Goal: Transaction & Acquisition: Purchase product/service

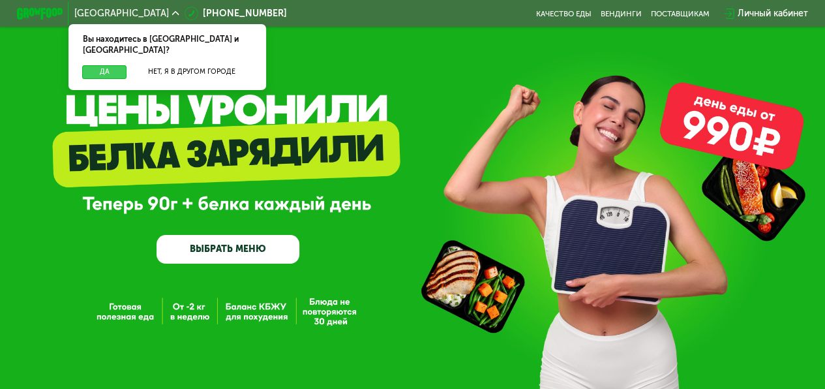
click at [108, 65] on button "Да" at bounding box center [104, 72] width 44 height 14
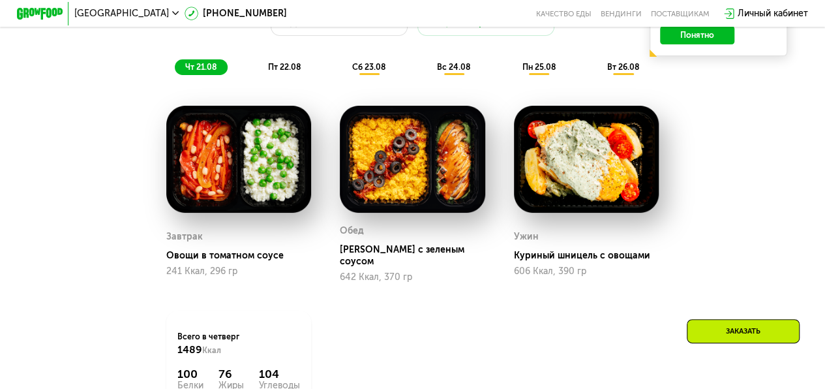
scroll to position [652, 0]
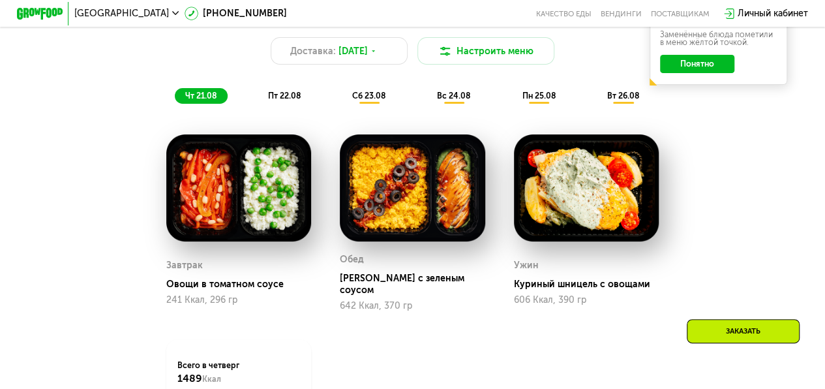
click at [288, 100] on span "пт 22.08" at bounding box center [284, 96] width 33 height 10
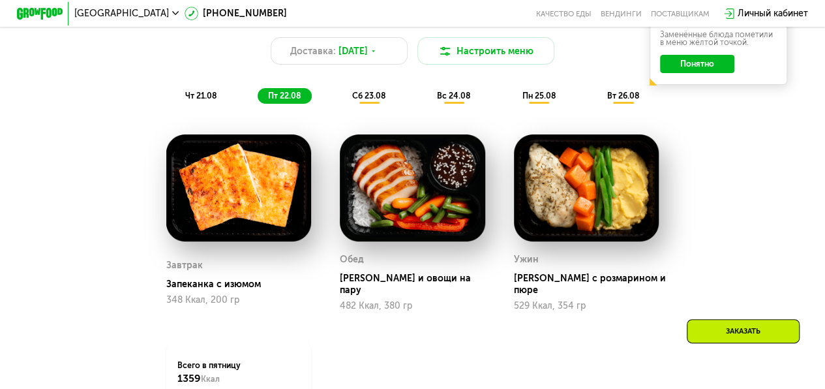
click at [427, 104] on div "сб 23.08" at bounding box center [454, 96] width 55 height 16
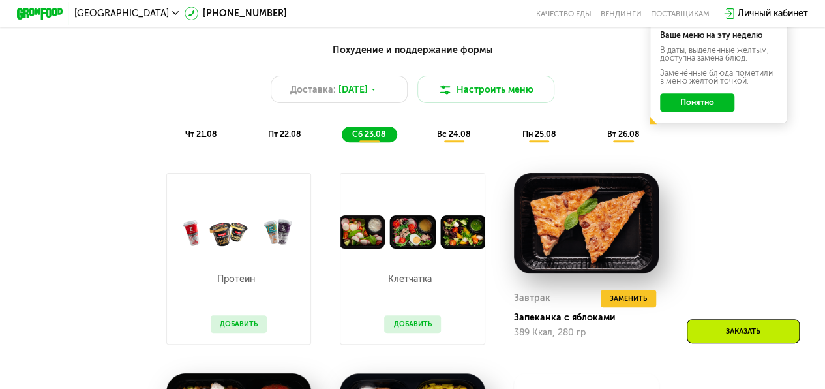
scroll to position [587, 0]
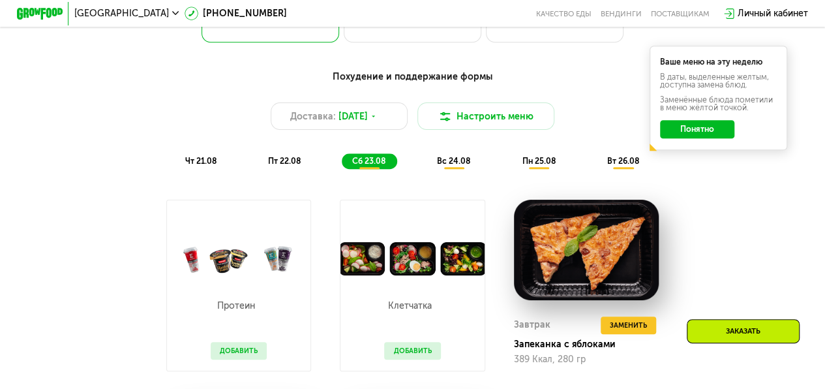
click at [442, 164] on span "вс 24.08" at bounding box center [453, 161] width 33 height 10
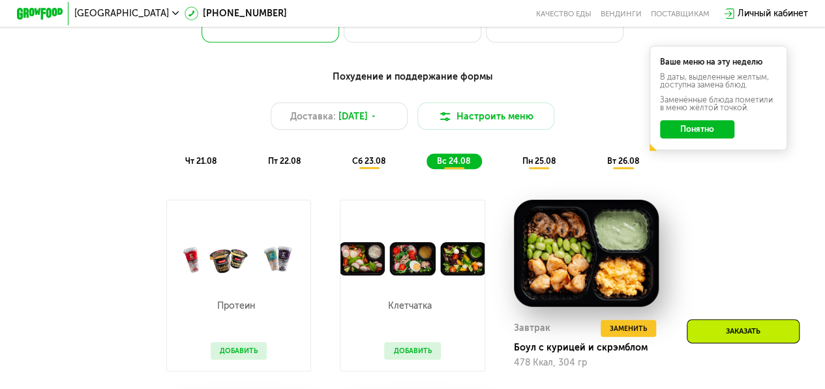
click at [554, 166] on span "пн 25.08" at bounding box center [538, 161] width 33 height 10
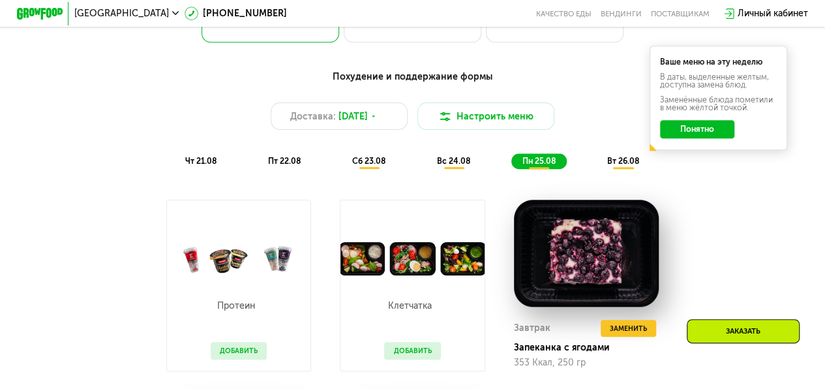
click at [613, 170] on div "вт 26.08" at bounding box center [623, 161] width 53 height 16
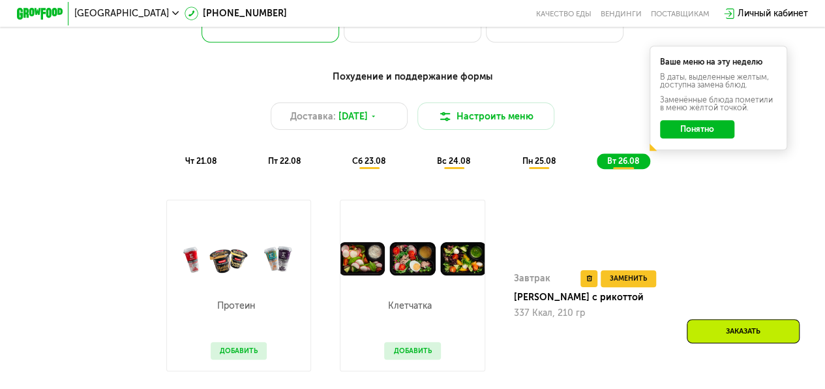
scroll to position [522, 0]
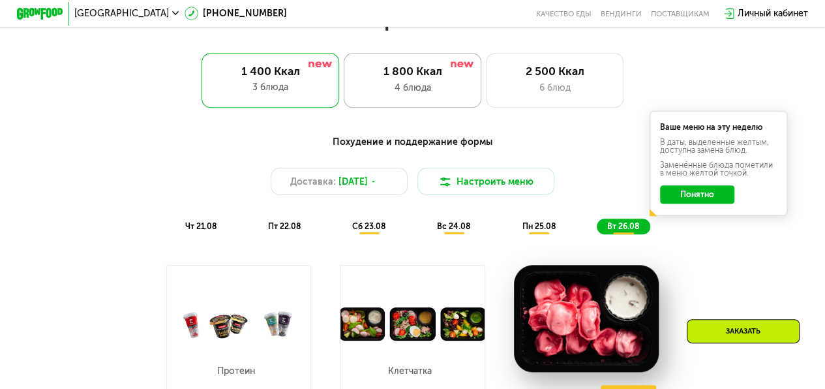
click at [412, 94] on div "4 блюда" at bounding box center [413, 88] width 114 height 14
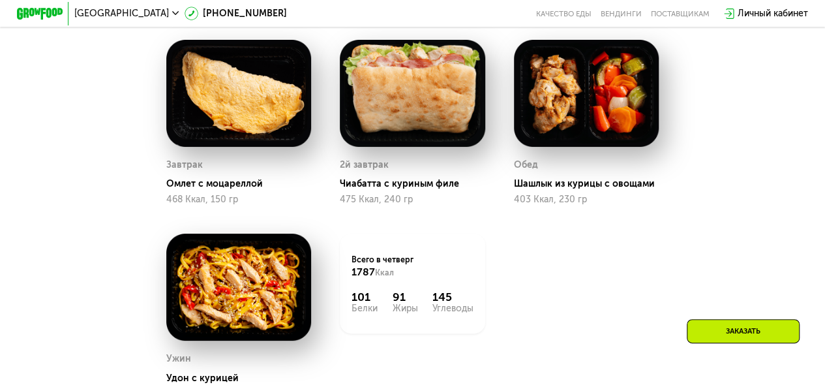
scroll to position [718, 0]
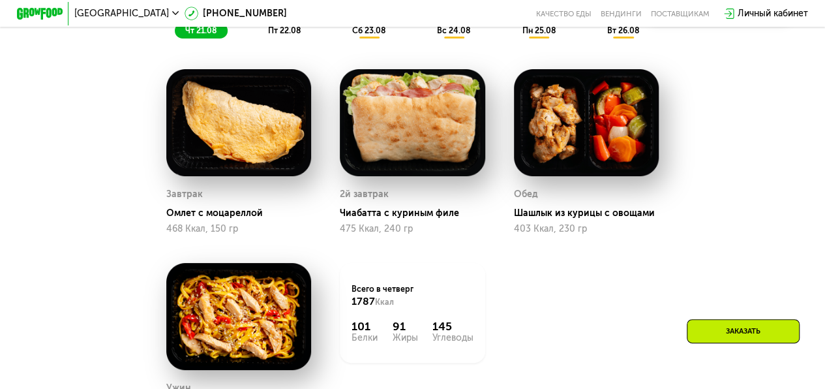
click at [291, 35] on span "пт 22.08" at bounding box center [284, 30] width 33 height 10
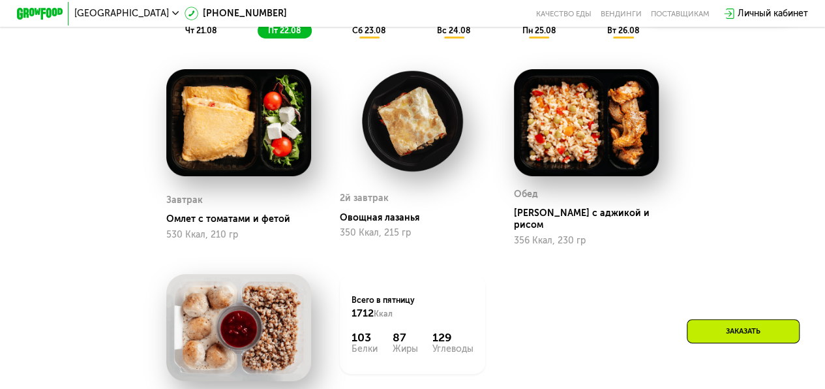
click at [427, 39] on div "сб 23.08" at bounding box center [454, 31] width 55 height 16
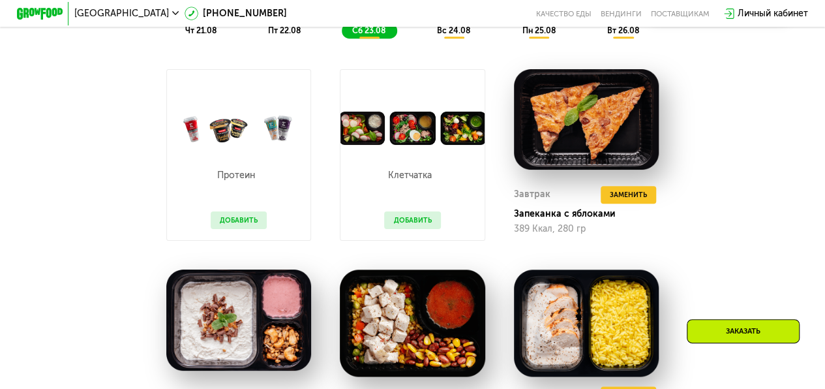
click at [441, 35] on span "вс 24.08" at bounding box center [453, 30] width 33 height 10
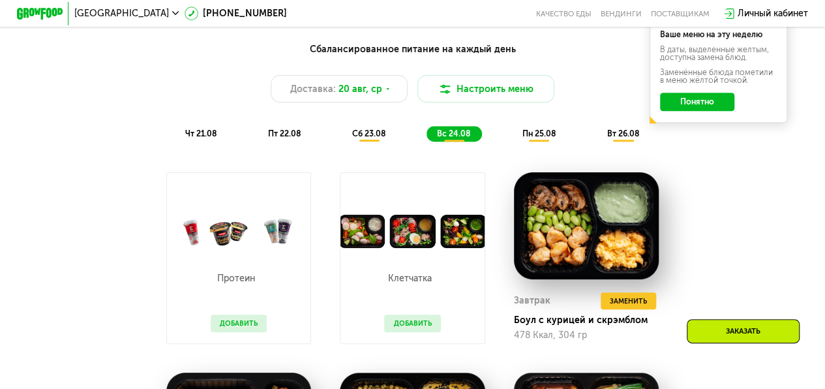
scroll to position [587, 0]
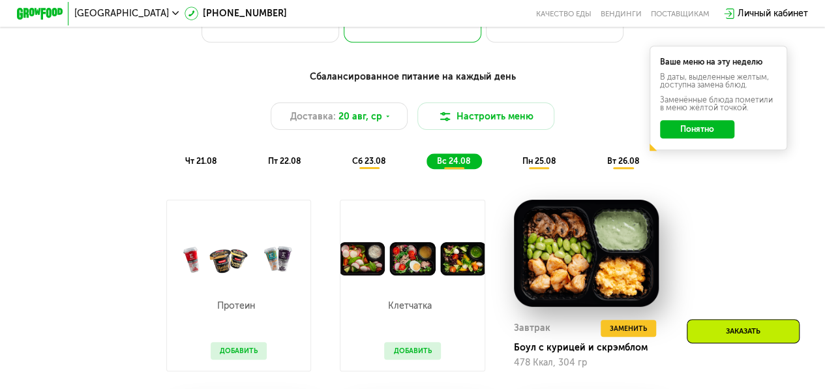
click at [532, 164] on span "пн 25.08" at bounding box center [538, 161] width 33 height 10
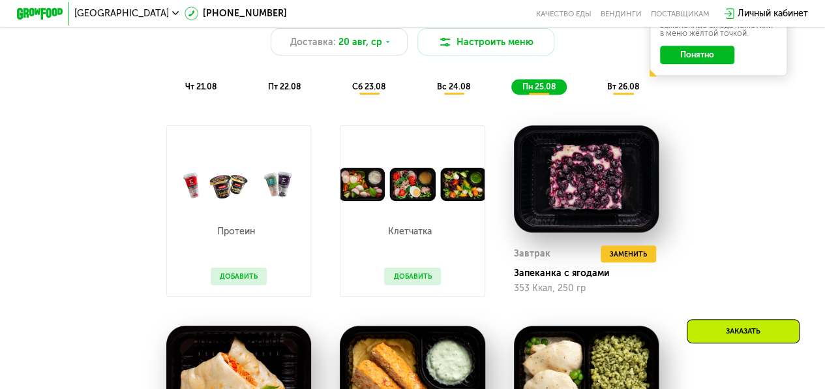
scroll to position [522, 0]
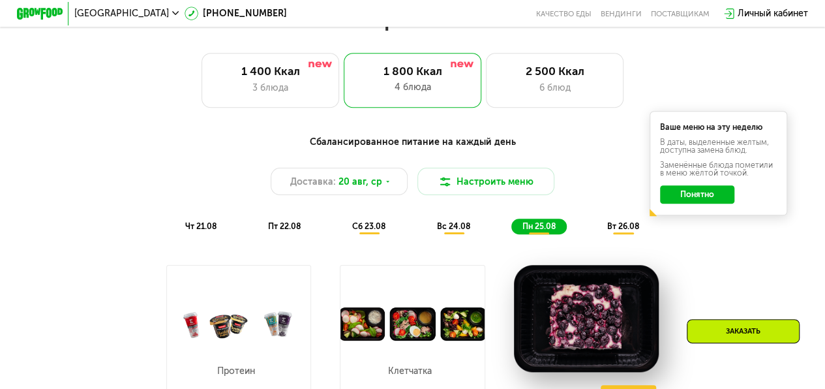
click at [620, 231] on span "вт 26.08" at bounding box center [623, 226] width 32 height 10
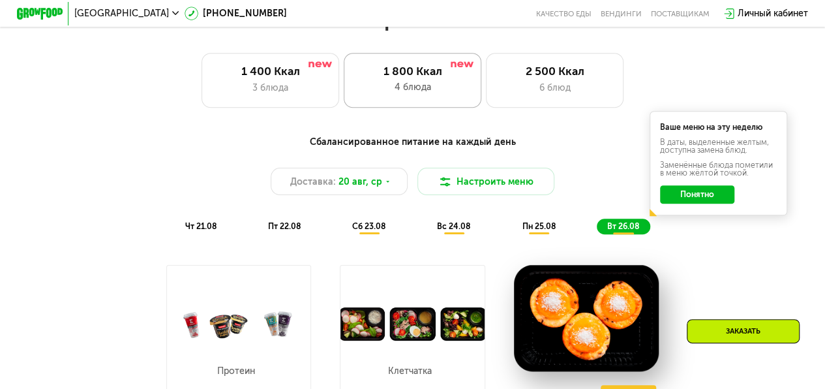
click at [415, 93] on div "4 блюда" at bounding box center [413, 87] width 114 height 14
click at [523, 93] on div "6 блюд" at bounding box center [555, 88] width 114 height 14
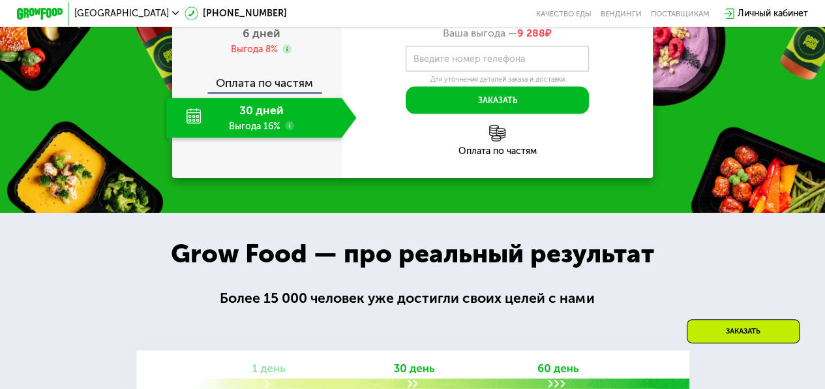
scroll to position [1370, 0]
